Goal: Task Accomplishment & Management: Manage account settings

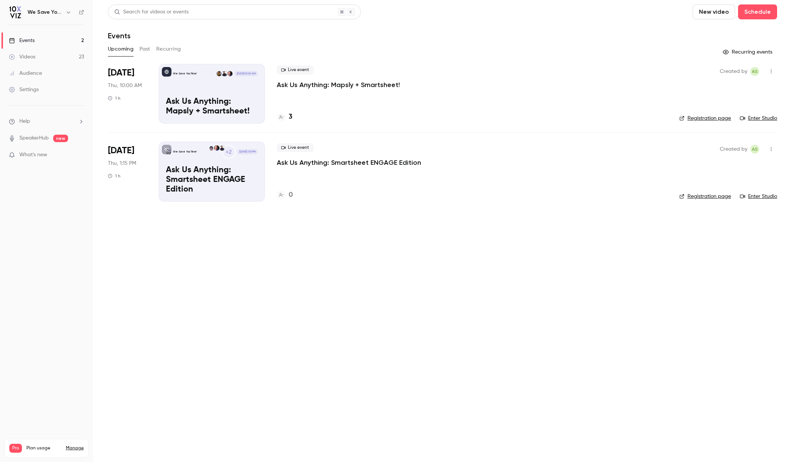
click at [704, 119] on link "Registration page" at bounding box center [705, 118] width 52 height 7
click at [290, 118] on h4 "3" at bounding box center [291, 117] width 4 height 10
click at [290, 119] on h4 "4" at bounding box center [291, 117] width 4 height 10
